Goal: Browse casually

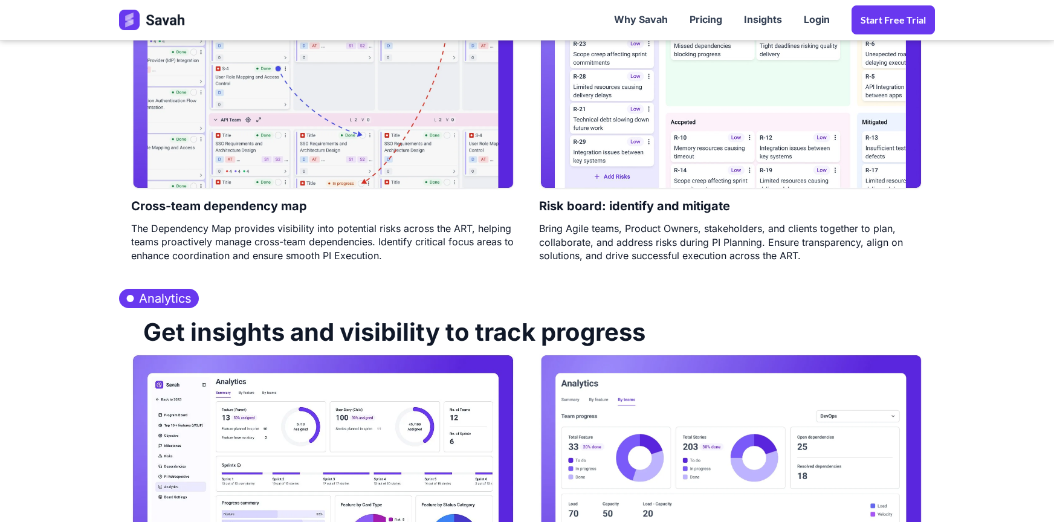
scroll to position [1519, 0]
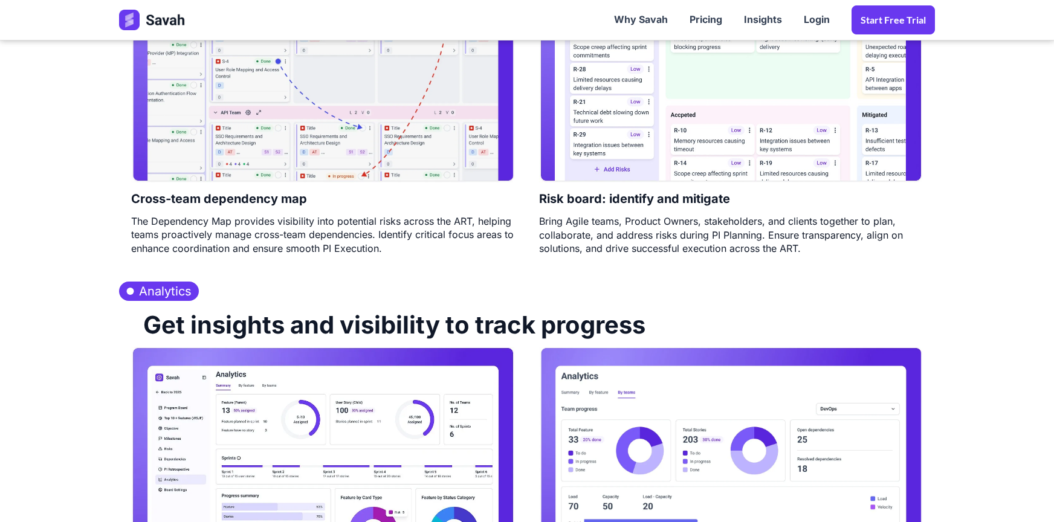
click at [979, 284] on section "Analytics Get insights and visibility to track progress Focus on what matters T…" at bounding box center [527, 495] width 1054 height 448
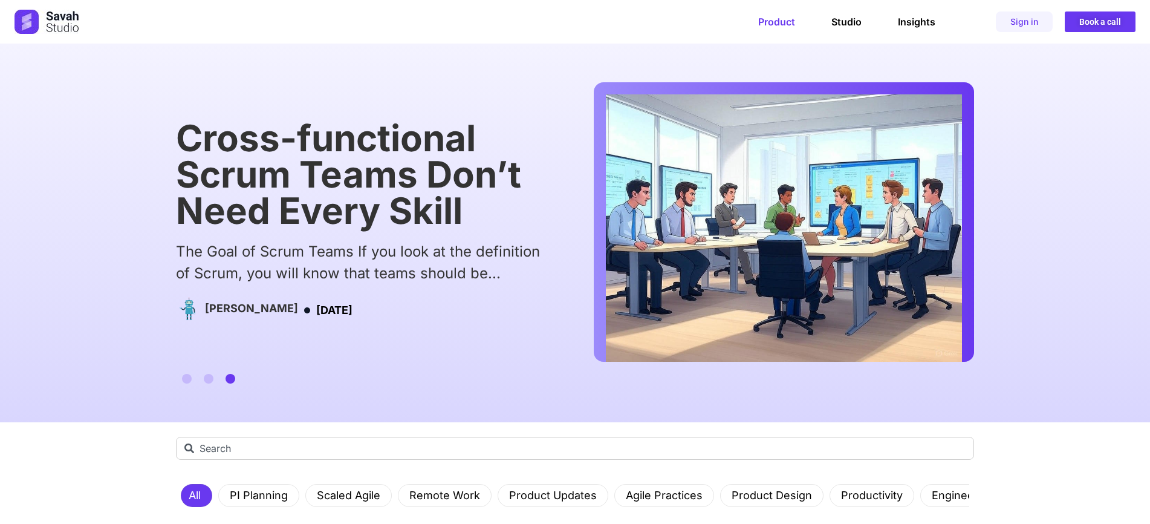
click at [784, 16] on link "Product" at bounding box center [776, 22] width 37 height 12
click at [780, 21] on link "Product" at bounding box center [776, 22] width 37 height 12
click at [847, 14] on div "Product Studio Insights Product Studio Insights Sign in Book a call" at bounding box center [720, 21] width 832 height 21
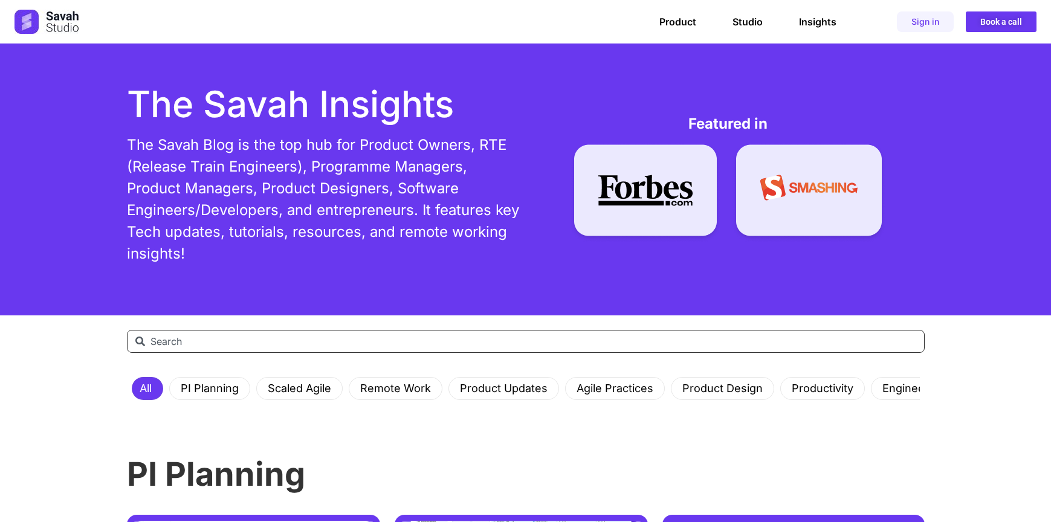
click at [515, 338] on input "Search" at bounding box center [526, 341] width 798 height 23
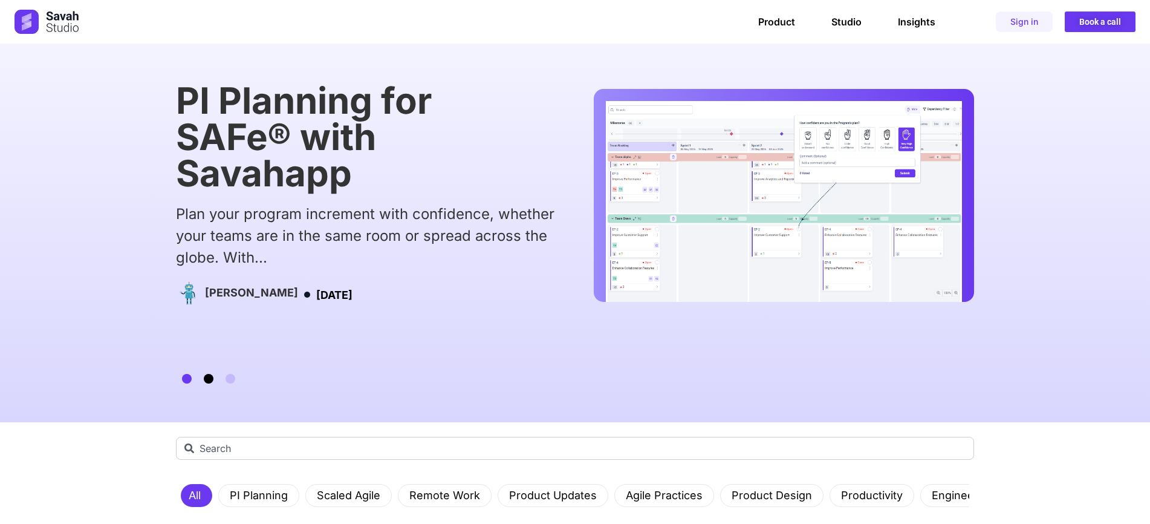
click at [207, 378] on span "Go to slide 2" at bounding box center [209, 379] width 10 height 10
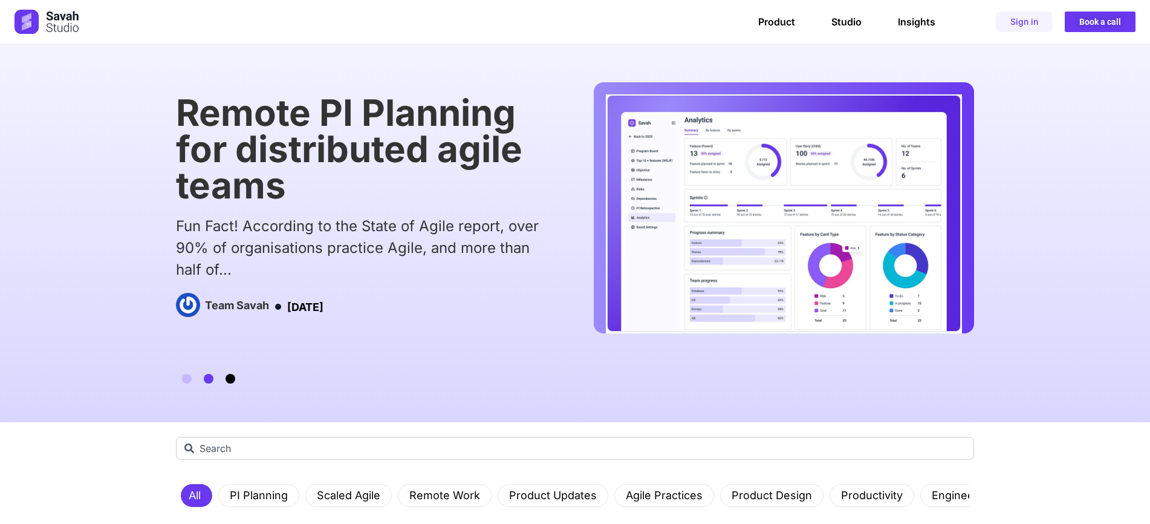
click at [230, 380] on span "Go to slide 3" at bounding box center [231, 379] width 10 height 10
